Goal: Task Accomplishment & Management: Complete application form

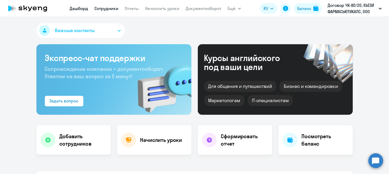
click at [108, 10] on link "Сотрудники" at bounding box center [107, 8] width 24 height 5
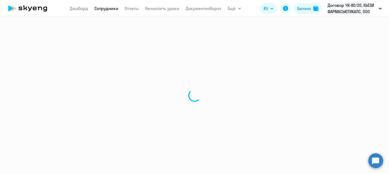
select select "30"
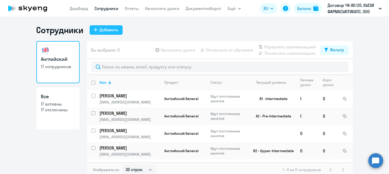
click at [114, 30] on div "Добавить" at bounding box center [109, 30] width 19 height 6
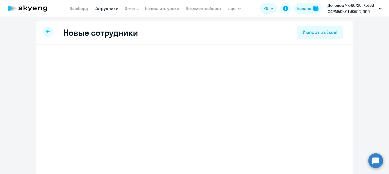
select select "english_adult_not_native_speaker"
select select "3"
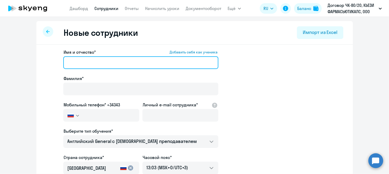
click at [91, 64] on input "Имя и отчество* Добавить себя как ученика" at bounding box center [140, 62] width 155 height 13
type input "Y"
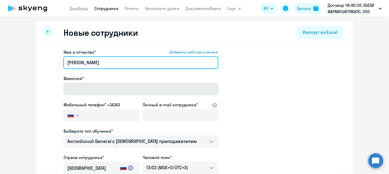
type input "[PERSON_NAME]"
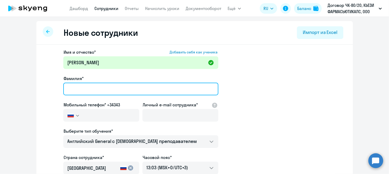
click at [84, 89] on input "Фамилия*" at bounding box center [140, 89] width 155 height 13
type input "[PERSON_NAME]"
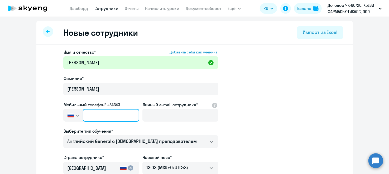
click at [95, 112] on input "text" at bounding box center [111, 115] width 56 height 13
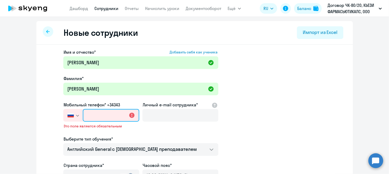
paste input "[PHONE_NUMBER]"
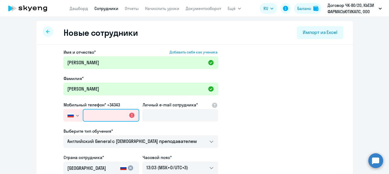
type input "[PHONE_NUMBER]"
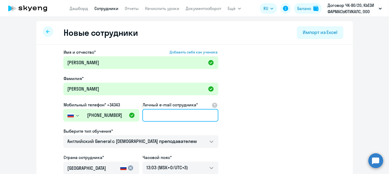
click at [162, 115] on input "Личный e-mail сотрудника*" at bounding box center [180, 115] width 76 height 13
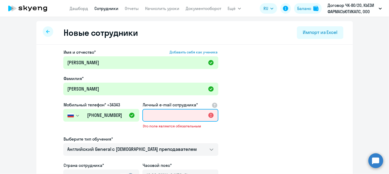
paste input "[EMAIL_ADDRESS][DOMAIN_NAME]"
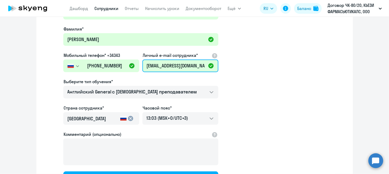
scroll to position [52, 0]
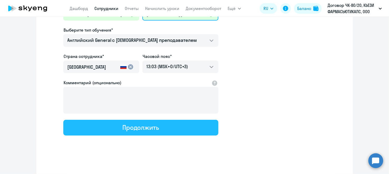
type input "[EMAIL_ADDRESS][DOMAIN_NAME]"
drag, startPoint x: 146, startPoint y: 129, endPoint x: 214, endPoint y: 123, distance: 69.1
click at [146, 129] on div "Продолжить" at bounding box center [140, 127] width 37 height 8
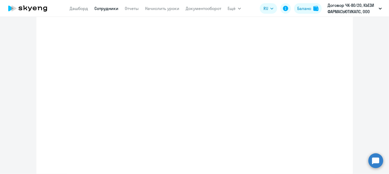
scroll to position [131, 0]
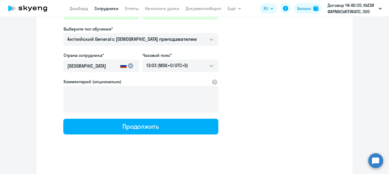
select select "english_adult_not_native_speaker"
select select "3"
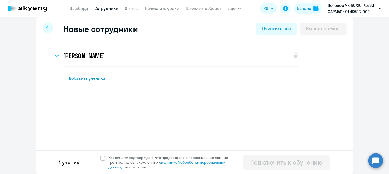
scroll to position [0, 0]
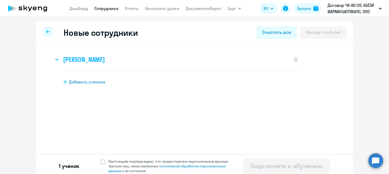
click at [57, 57] on svg-icon at bounding box center [57, 59] width 6 height 6
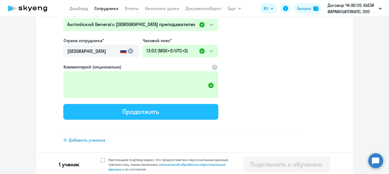
scroll to position [142, 0]
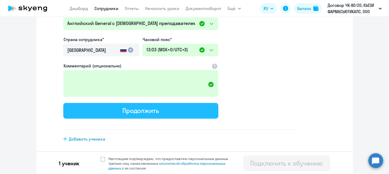
click at [150, 109] on div "Продолжить" at bounding box center [140, 110] width 37 height 8
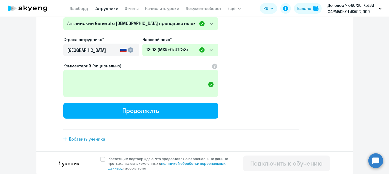
select select "english_adult_not_native_speaker"
select select "3"
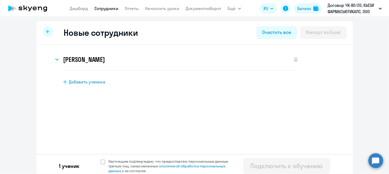
scroll to position [3, 0]
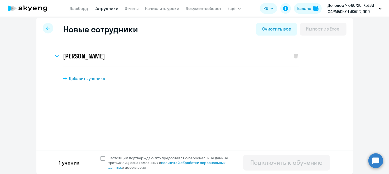
click at [102, 158] on span at bounding box center [102, 158] width 5 height 5
click at [100, 156] on input "Настоящим подтверждаю, что предоставляю персональные данные третьих лиц, ознако…" at bounding box center [100, 155] width 0 height 0
checkbox input "true"
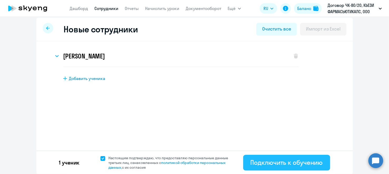
click at [268, 165] on div "Подключить к обучению" at bounding box center [286, 162] width 72 height 8
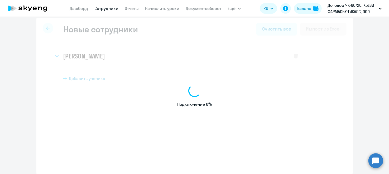
select select "english_adult_not_native_speaker"
select select "3"
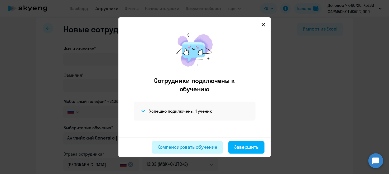
click at [208, 150] on div "Компенсировать обучение" at bounding box center [187, 147] width 60 height 7
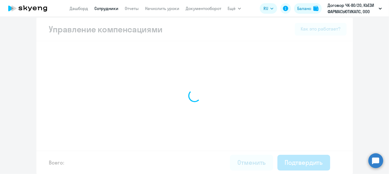
select select "YEARLY"
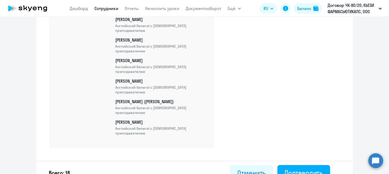
scroll to position [434, 0]
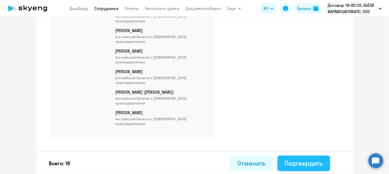
click at [294, 164] on div "Подтвердить" at bounding box center [304, 163] width 38 height 8
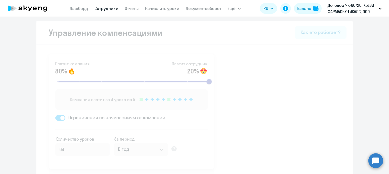
select select "30"
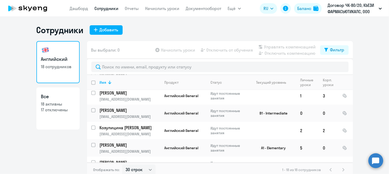
scroll to position [107, 0]
